Goal: Transaction & Acquisition: Purchase product/service

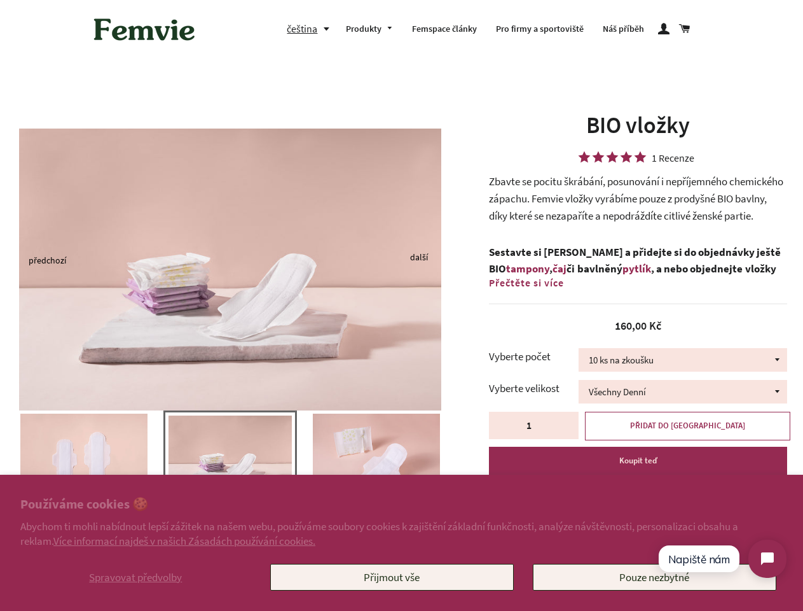
click at [401, 305] on img at bounding box center [230, 269] width 422 height 282
click at [135, 577] on span "Spravovat předvolby" at bounding box center [135, 577] width 93 height 14
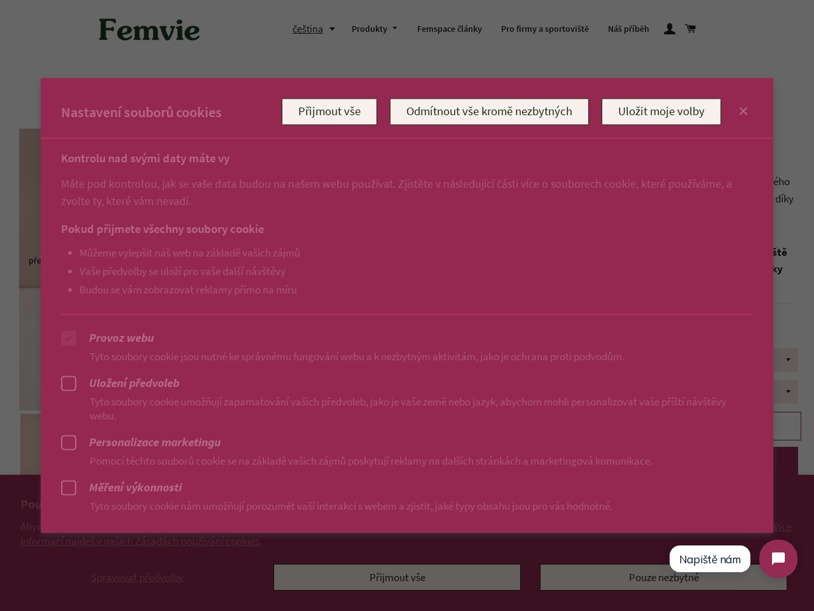
click at [392, 577] on div at bounding box center [407, 305] width 814 height 611
click at [311, 29] on div at bounding box center [407, 305] width 814 height 611
click at [230, 260] on ul "Můžeme vylepšit náš web na základě vašich zájmů Vaše předvolby se uloží pro vaš…" at bounding box center [394, 271] width 667 height 50
click at [230, 464] on p "Pomocí těchto souborů cookie se na základě vašich zájmů poskytují reklamy na da…" at bounding box center [407, 460] width 692 height 14
click at [0, 458] on div at bounding box center [407, 305] width 814 height 611
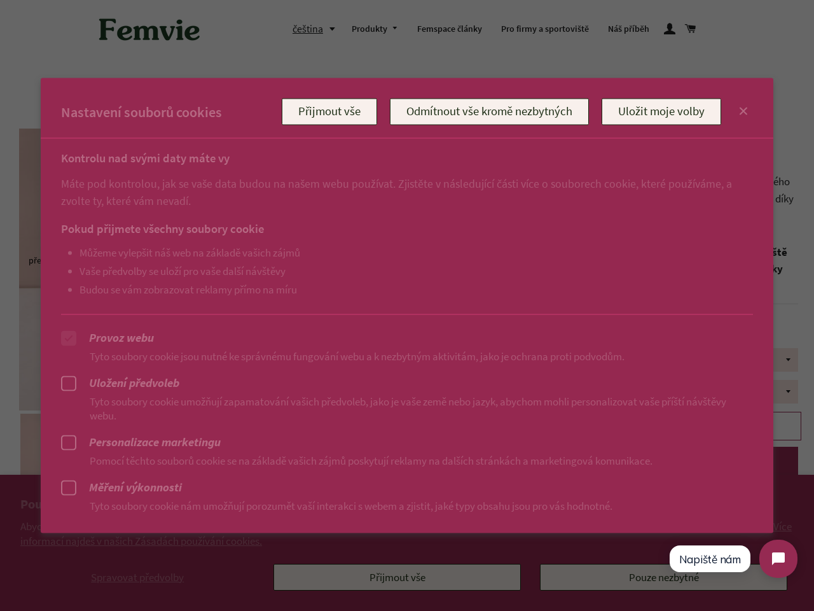
click at [0, 458] on div at bounding box center [407, 305] width 814 height 611
click at [2, 458] on div at bounding box center [407, 305] width 814 height 611
click at [84, 458] on p "Pomocí těchto souborů cookie se na základě vašich zájmů poskytují reklamy na da…" at bounding box center [407, 460] width 692 height 14
